Goal: Navigation & Orientation: Find specific page/section

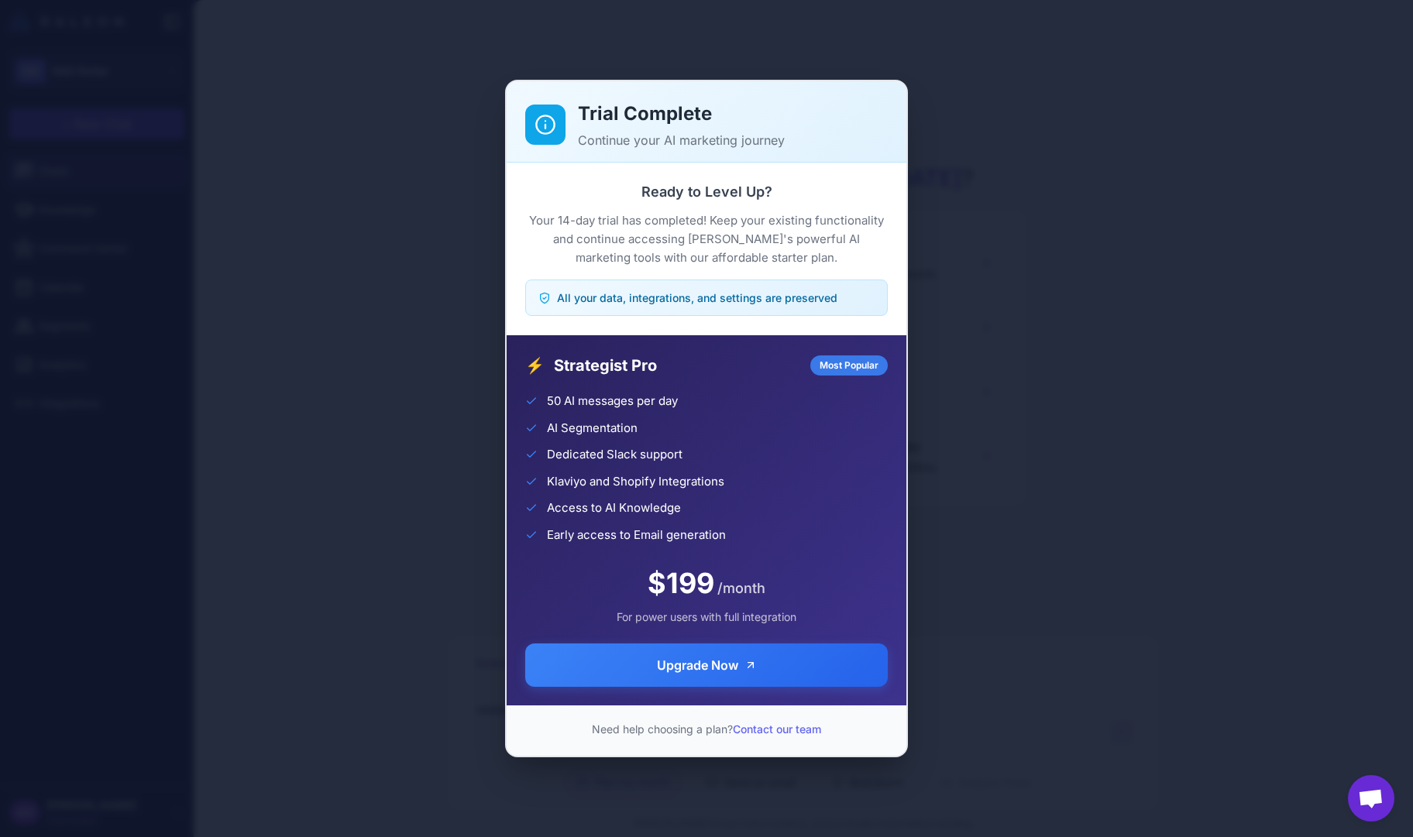
click at [716, 280] on div "All your data, integrations, and settings are preserved" at bounding box center [706, 298] width 362 height 36
